Goal: Check status: Check status

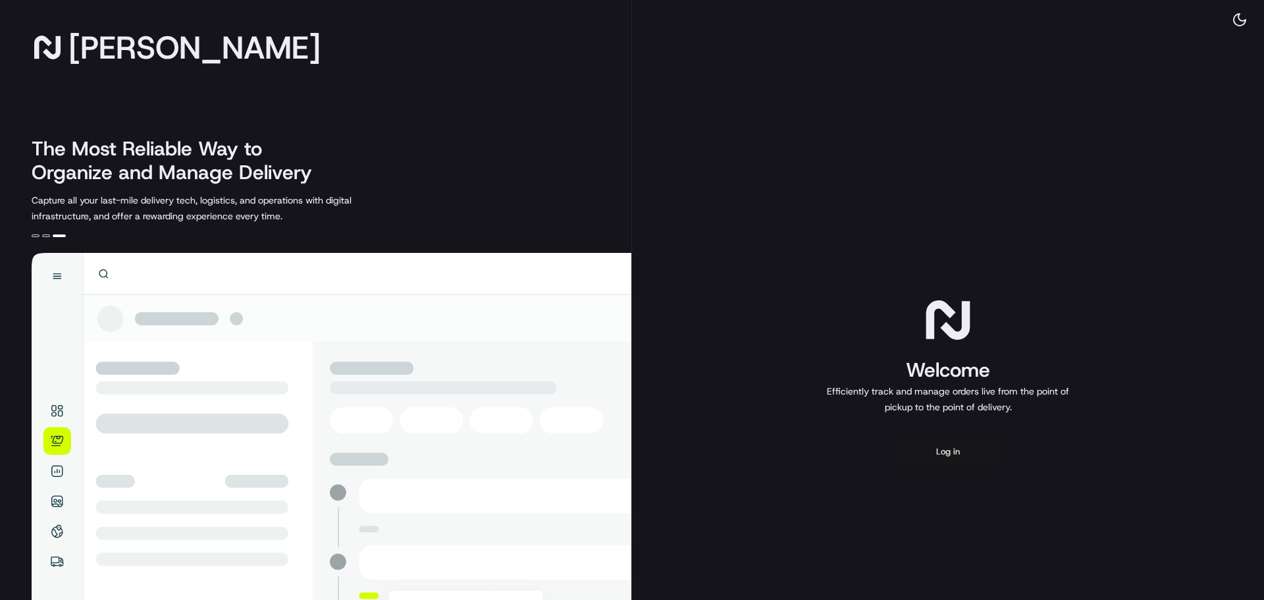
click at [937, 441] on button "Log in" at bounding box center [947, 452] width 105 height 32
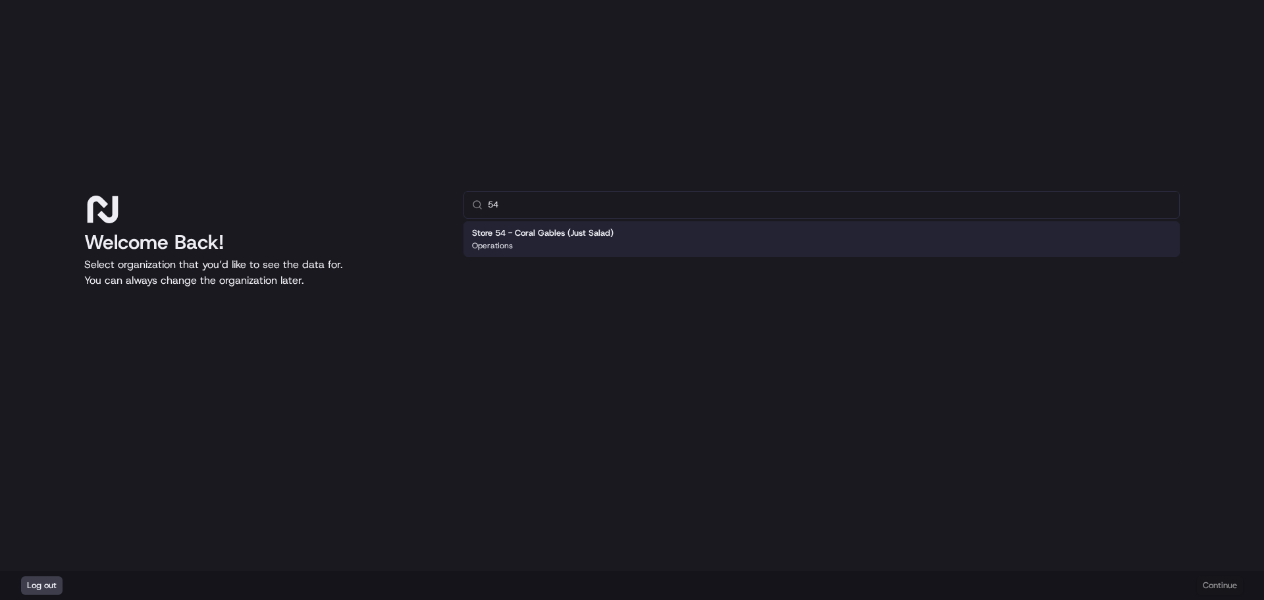
type input "54"
click at [1201, 590] on button "Continue" at bounding box center [1220, 585] width 46 height 18
